Goal: Check status: Check status

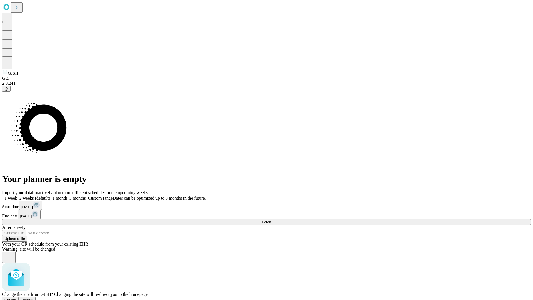
click at [34, 297] on span "Confirm" at bounding box center [27, 299] width 13 height 4
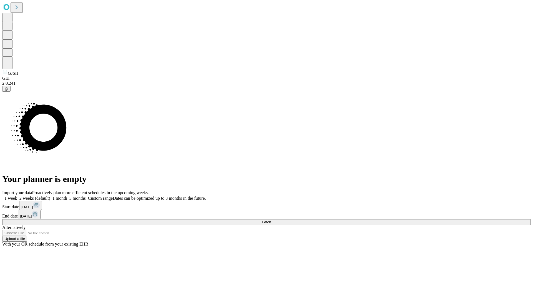
click at [50, 196] on label "2 weeks (default)" at bounding box center [33, 198] width 33 height 5
click at [271, 220] on span "Fetch" at bounding box center [266, 222] width 9 height 4
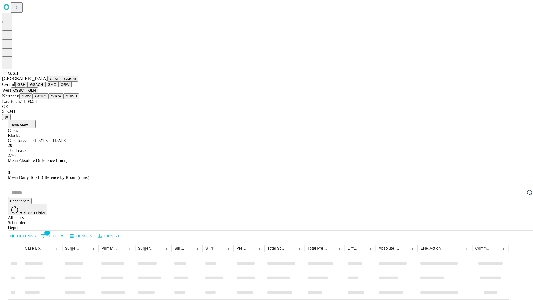
click at [62, 82] on button "GMCM" at bounding box center [70, 79] width 16 height 6
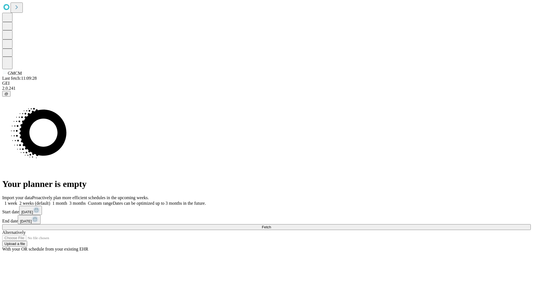
click at [50, 201] on label "2 weeks (default)" at bounding box center [33, 203] width 33 height 5
click at [271, 225] on span "Fetch" at bounding box center [266, 227] width 9 height 4
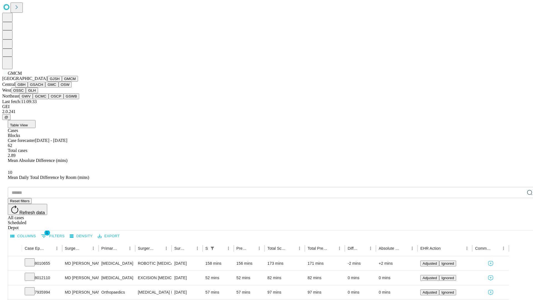
click at [28, 87] on button "GBH" at bounding box center [21, 85] width 12 height 6
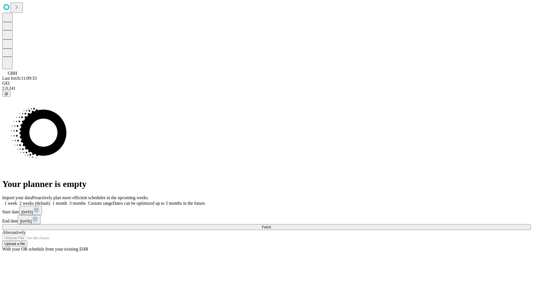
click at [50, 201] on label "2 weeks (default)" at bounding box center [33, 203] width 33 height 5
click at [271, 225] on span "Fetch" at bounding box center [266, 227] width 9 height 4
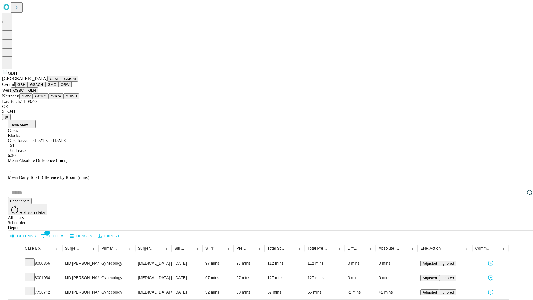
click at [43, 87] on button "GSACH" at bounding box center [36, 85] width 17 height 6
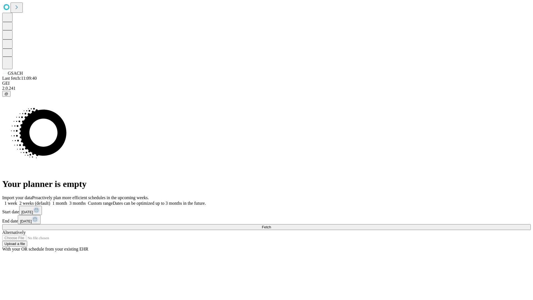
click at [50, 201] on label "2 weeks (default)" at bounding box center [33, 203] width 33 height 5
click at [271, 225] on span "Fetch" at bounding box center [266, 227] width 9 height 4
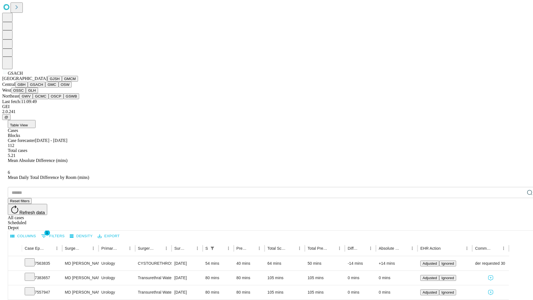
click at [45, 87] on button "GMC" at bounding box center [51, 85] width 13 height 6
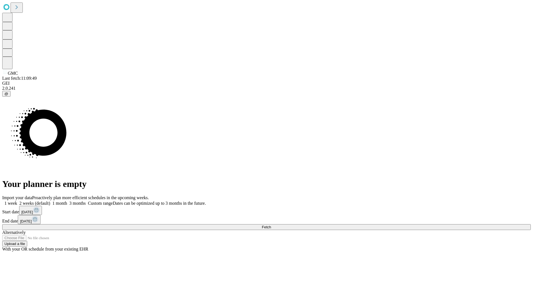
click at [50, 201] on label "2 weeks (default)" at bounding box center [33, 203] width 33 height 5
click at [271, 225] on span "Fetch" at bounding box center [266, 227] width 9 height 4
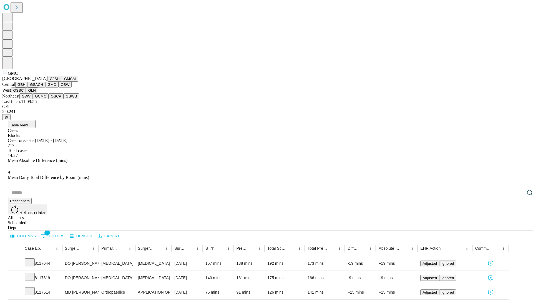
click at [59, 87] on button "OSW" at bounding box center [65, 85] width 13 height 6
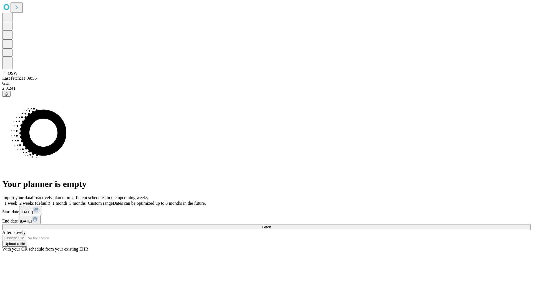
click at [50, 201] on label "2 weeks (default)" at bounding box center [33, 203] width 33 height 5
click at [271, 225] on span "Fetch" at bounding box center [266, 227] width 9 height 4
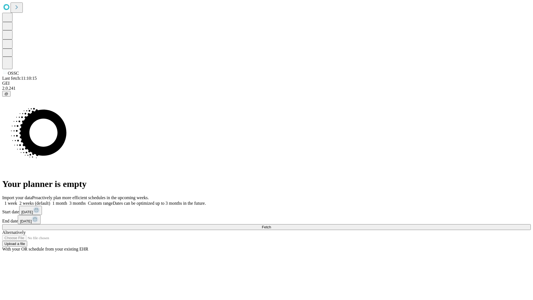
click at [50, 201] on label "2 weeks (default)" at bounding box center [33, 203] width 33 height 5
click at [271, 225] on span "Fetch" at bounding box center [266, 227] width 9 height 4
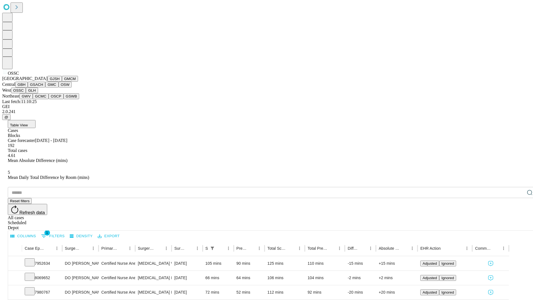
click at [38, 93] on button "GLH" at bounding box center [32, 90] width 12 height 6
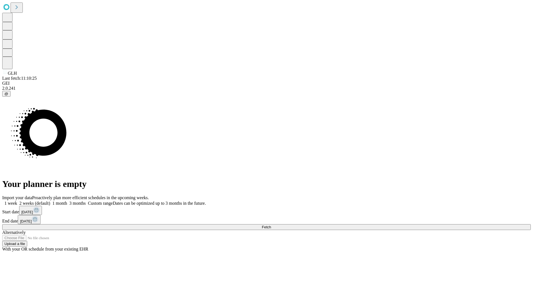
click at [50, 201] on label "2 weeks (default)" at bounding box center [33, 203] width 33 height 5
click at [271, 225] on span "Fetch" at bounding box center [266, 227] width 9 height 4
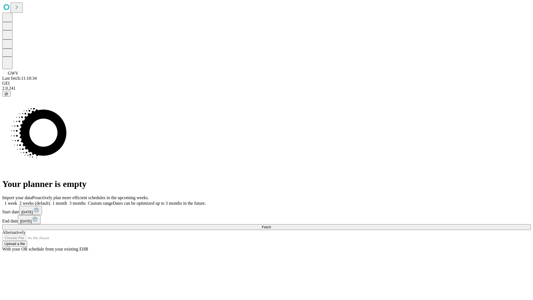
click at [50, 201] on label "2 weeks (default)" at bounding box center [33, 203] width 33 height 5
click at [271, 225] on span "Fetch" at bounding box center [266, 227] width 9 height 4
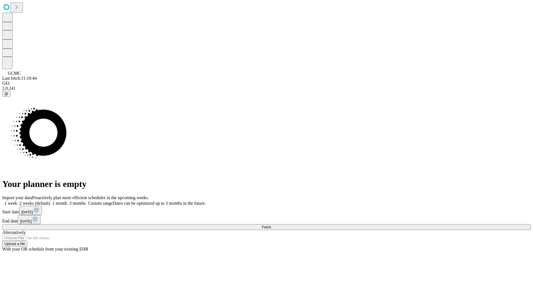
click at [50, 201] on label "2 weeks (default)" at bounding box center [33, 203] width 33 height 5
click at [271, 225] on span "Fetch" at bounding box center [266, 227] width 9 height 4
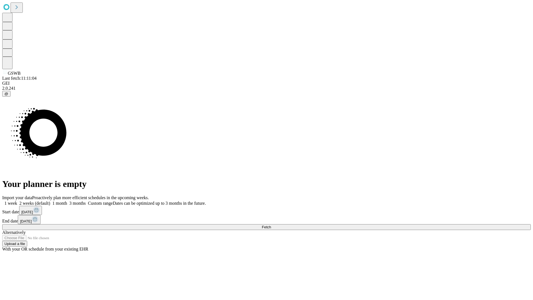
click at [50, 201] on label "2 weeks (default)" at bounding box center [33, 203] width 33 height 5
click at [271, 225] on span "Fetch" at bounding box center [266, 227] width 9 height 4
